Goal: Register for event/course

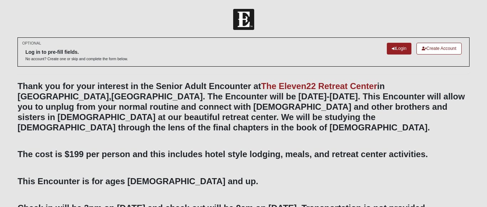
click at [343, 106] on b "Thank you for your interest in the Senior Adult Encounter at The Eleven22 Retre…" at bounding box center [240, 106] width 447 height 51
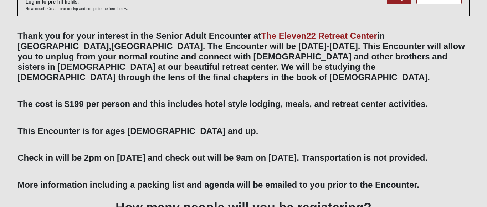
scroll to position [49, 0]
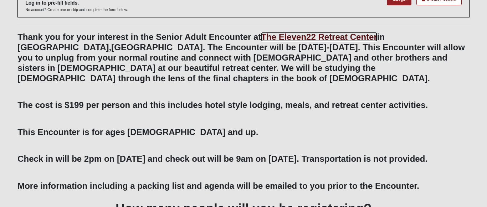
click at [348, 36] on link "The Eleven22 Retreat Center" at bounding box center [319, 37] width 116 height 10
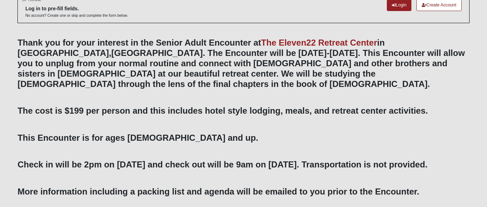
scroll to position [41, 0]
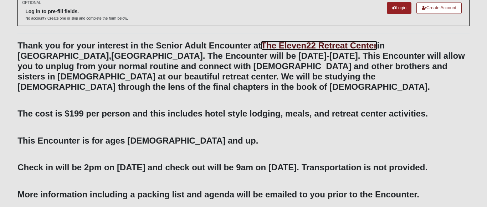
click at [332, 45] on link "The Eleven22 Retreat Center" at bounding box center [319, 46] width 116 height 10
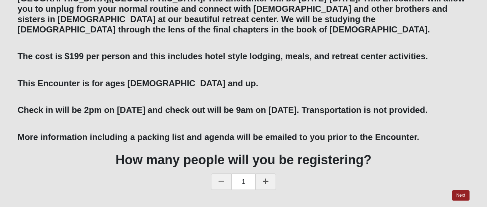
scroll to position [109, 0]
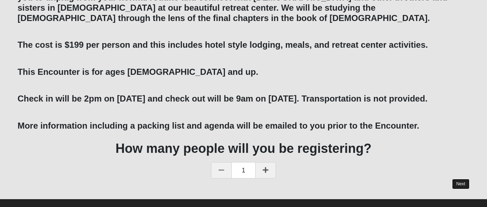
click at [464, 179] on link "Next" at bounding box center [460, 184] width 17 height 10
